Goal: Feedback & Contribution: Contribute content

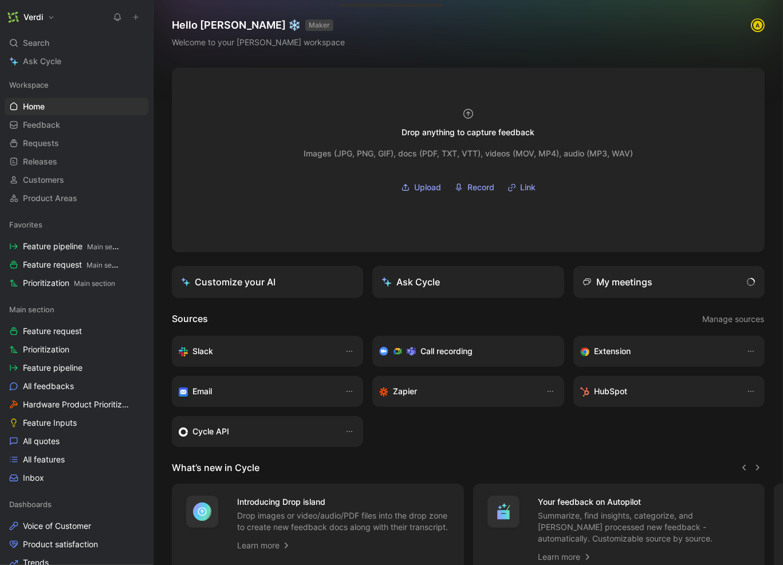
click at [142, 20] on button at bounding box center [136, 17] width 16 height 16
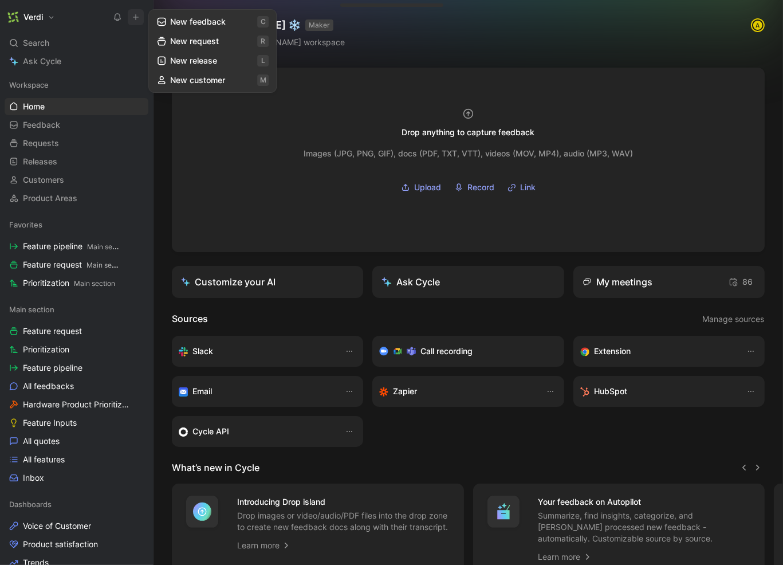
click at [177, 19] on button "New feedback c" at bounding box center [212, 21] width 123 height 19
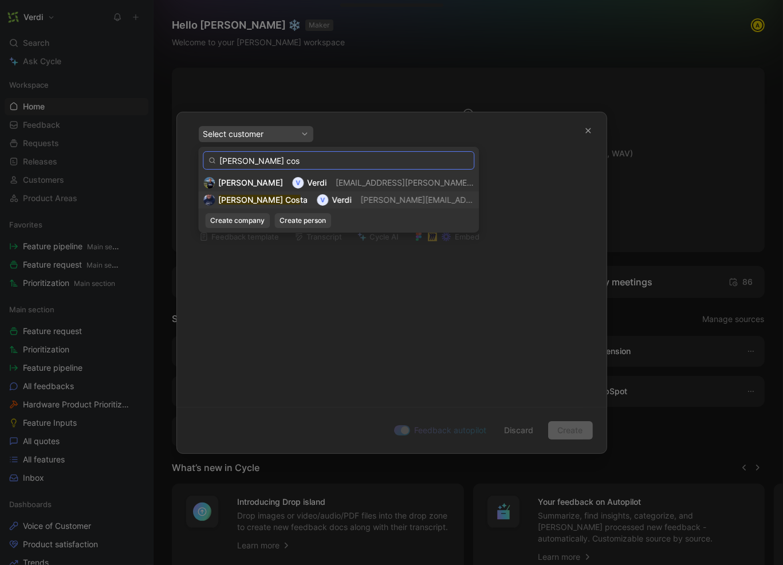
type input "[PERSON_NAME] cos"
click at [300, 200] on div "[PERSON_NAME] Cos [PERSON_NAME] [PERSON_NAME][EMAIL_ADDRESS][DOMAIN_NAME]" at bounding box center [338, 200] width 270 height 14
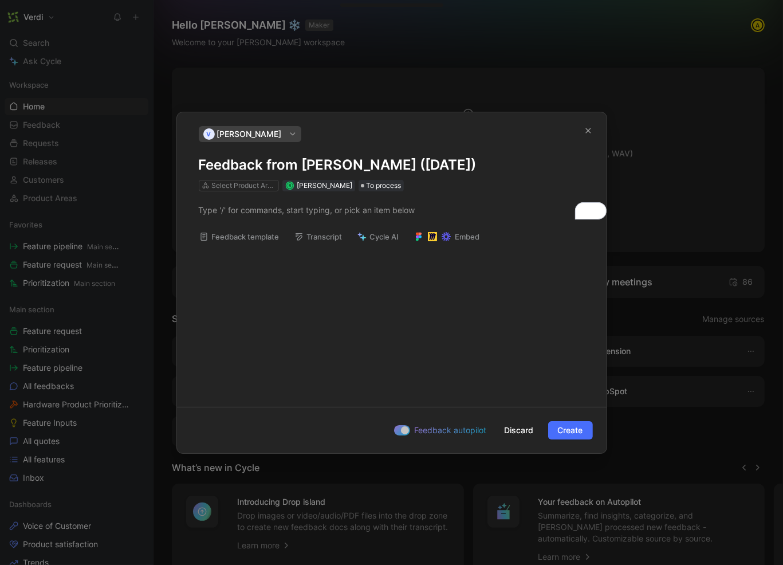
click at [285, 167] on h1 "Feedback from [PERSON_NAME] ([DATE])" at bounding box center [392, 165] width 386 height 18
click at [199, 166] on h1 "Feedback from [PERSON_NAME] ([DATE])" at bounding box center [392, 165] width 386 height 18
paste h1
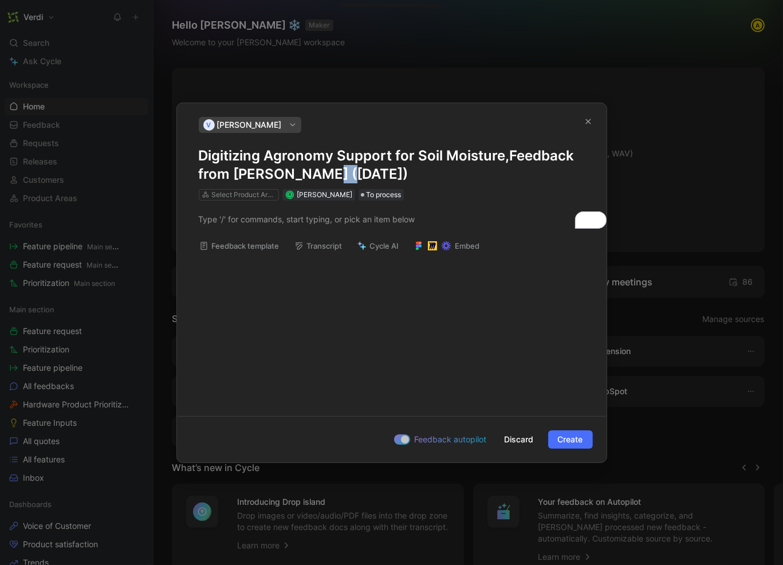
drag, startPoint x: 333, startPoint y: 175, endPoint x: 307, endPoint y: 176, distance: 25.8
click at [307, 176] on h1 "Digitizing Agronomy Support for Soil Moisture, Feedback from [PERSON_NAME] ([DA…" at bounding box center [392, 165] width 386 height 37
click at [359, 170] on h1 "Digitizing Agronomy Support for Soil Moisture, Feedback from [PERSON_NAME] ([DA…" at bounding box center [392, 165] width 386 height 37
click at [359, 169] on h1 "Digitizing Agronomy Support for Soil Moisture, Feedback from [PERSON_NAME] ([DA…" at bounding box center [392, 165] width 386 height 37
drag, startPoint x: 345, startPoint y: 176, endPoint x: 332, endPoint y: 178, distance: 13.2
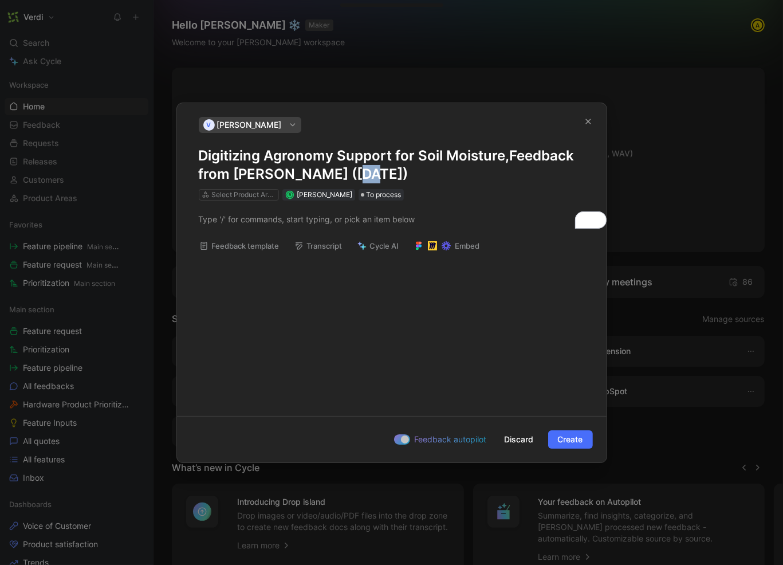
click at [332, 178] on h1 "Digitizing Agronomy Support for Soil Moisture, Feedback from [PERSON_NAME] ([DA…" at bounding box center [392, 165] width 386 height 37
click at [254, 226] on p "To enrich screen reader interactions, please activate Accessibility in Grammarl…" at bounding box center [392, 219] width 430 height 19
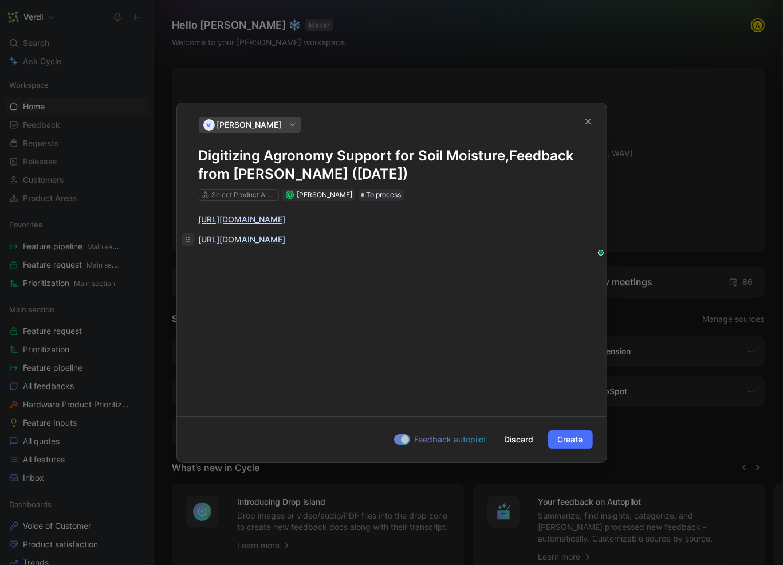
click at [190, 240] on icon "To enrich screen reader interactions, please activate Accessibility in Grammarl…" at bounding box center [187, 239] width 9 height 9
click at [188, 241] on icon "To enrich screen reader interactions, please activate Accessibility in Grammarl…" at bounding box center [187, 239] width 9 height 9
drag, startPoint x: 452, startPoint y: 261, endPoint x: 198, endPoint y: 241, distance: 255.1
click at [198, 241] on div "[URL][DOMAIN_NAME] [URL][DOMAIN_NAME]" at bounding box center [392, 228] width 430 height 57
click at [574, 444] on span "Create" at bounding box center [570, 439] width 25 height 14
